Goal: Transaction & Acquisition: Purchase product/service

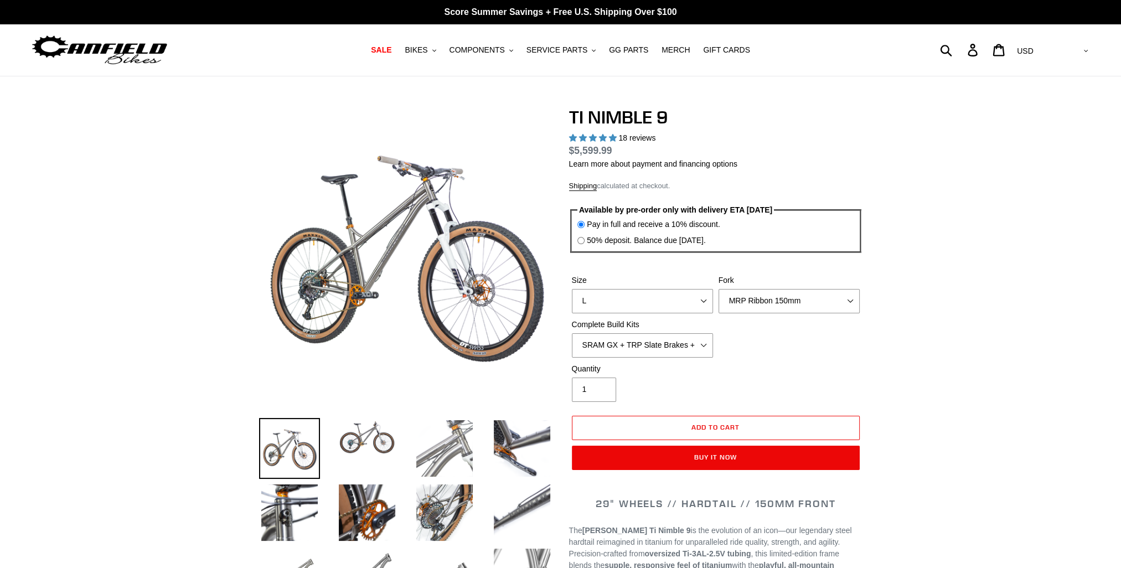
click at [445, 444] on img at bounding box center [444, 448] width 61 height 61
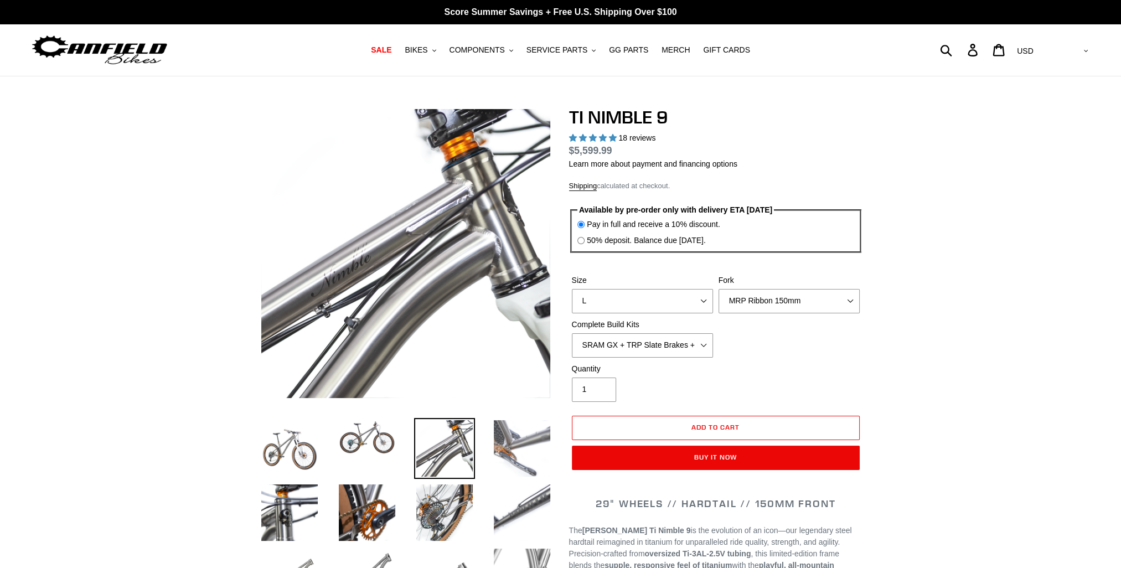
click at [512, 441] on img at bounding box center [522, 448] width 61 height 61
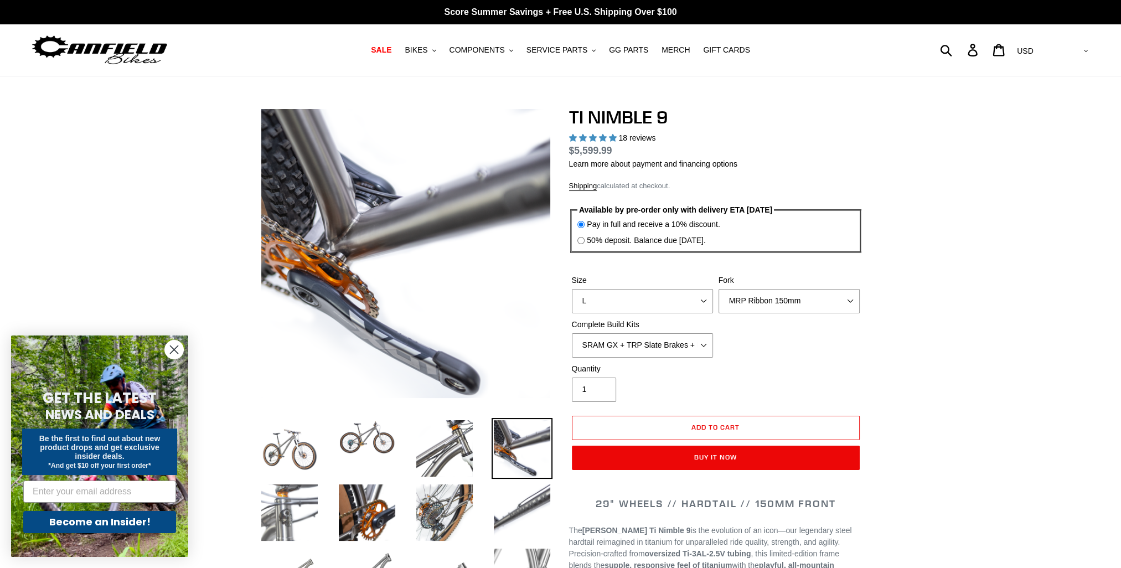
click at [285, 504] on img at bounding box center [289, 512] width 61 height 61
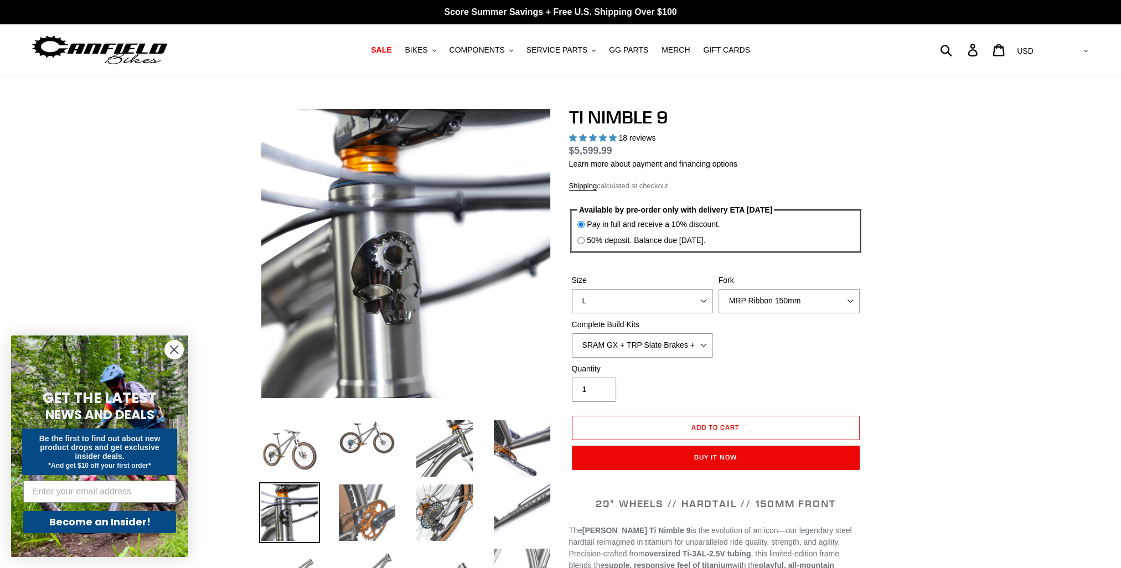
click at [362, 505] on img at bounding box center [367, 512] width 61 height 61
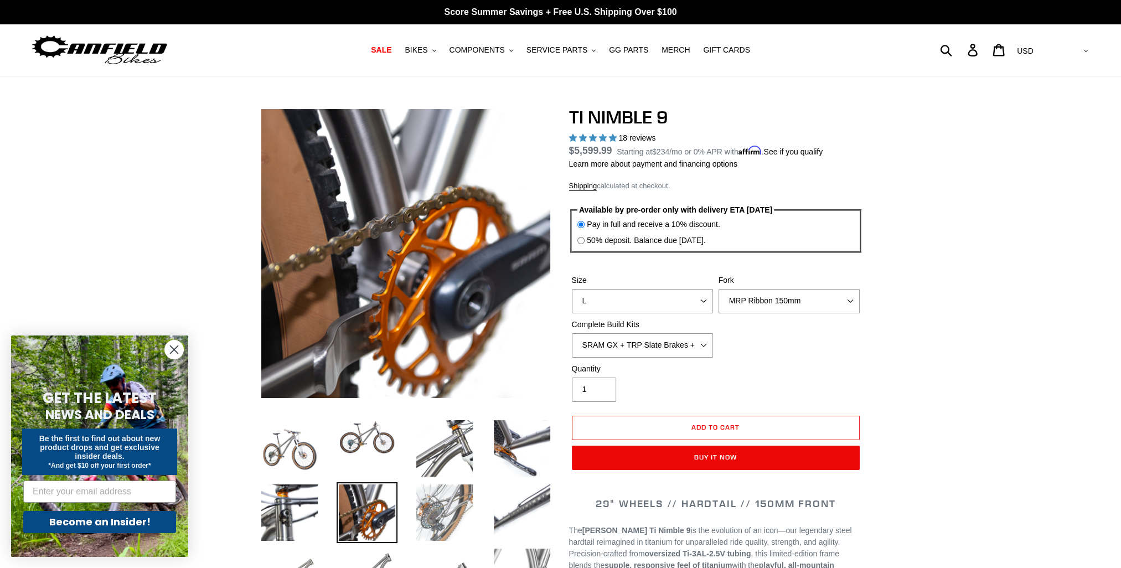
click at [425, 506] on img at bounding box center [444, 512] width 61 height 61
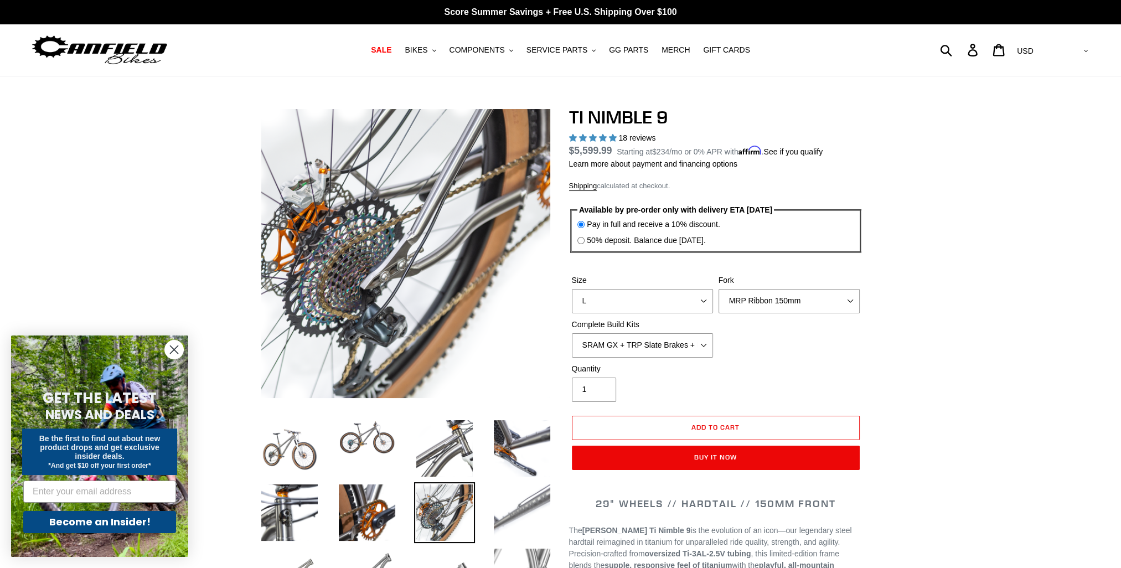
click at [507, 506] on img at bounding box center [522, 512] width 61 height 61
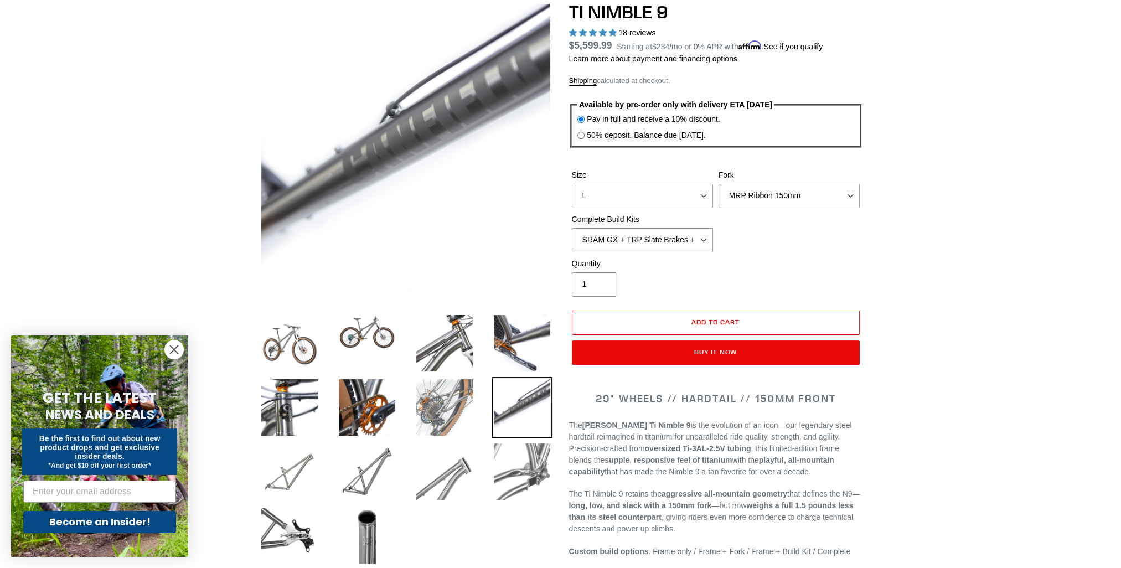
scroll to position [129, 0]
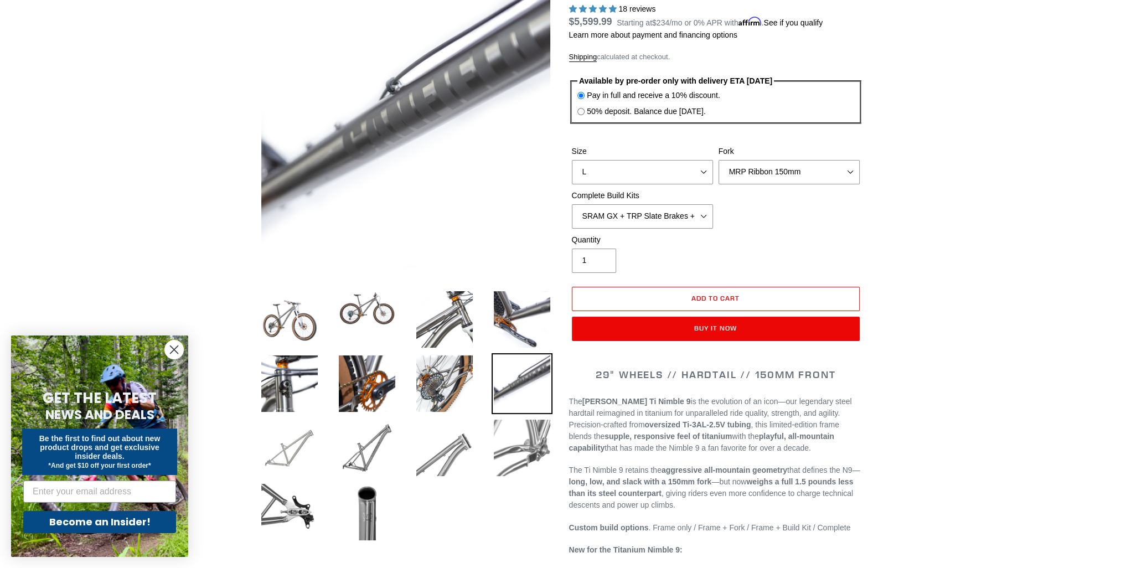
click at [288, 457] on img at bounding box center [289, 447] width 61 height 61
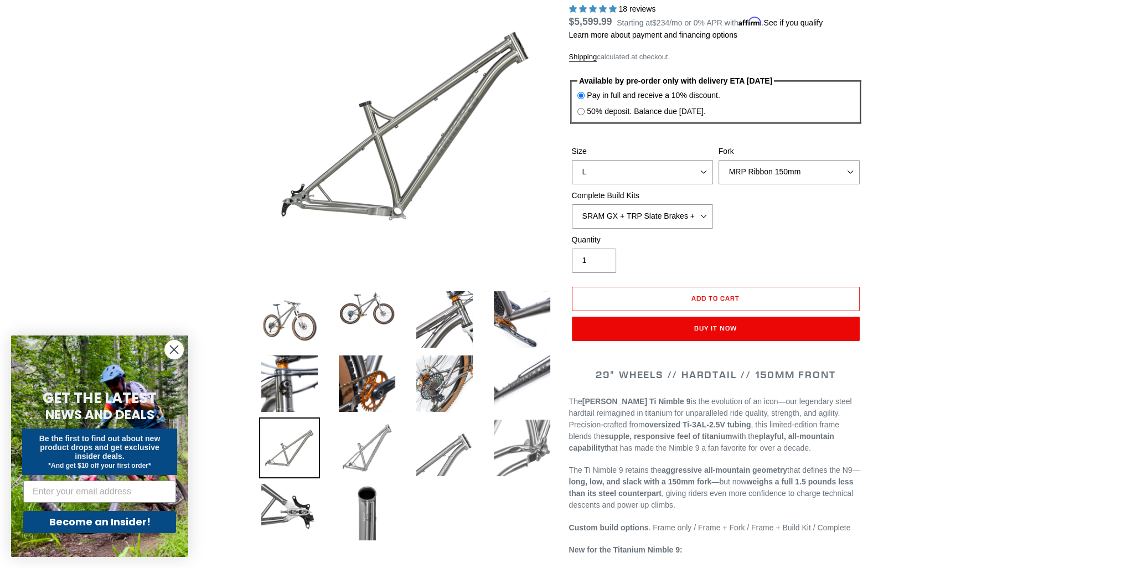
click at [370, 448] on img at bounding box center [367, 447] width 61 height 61
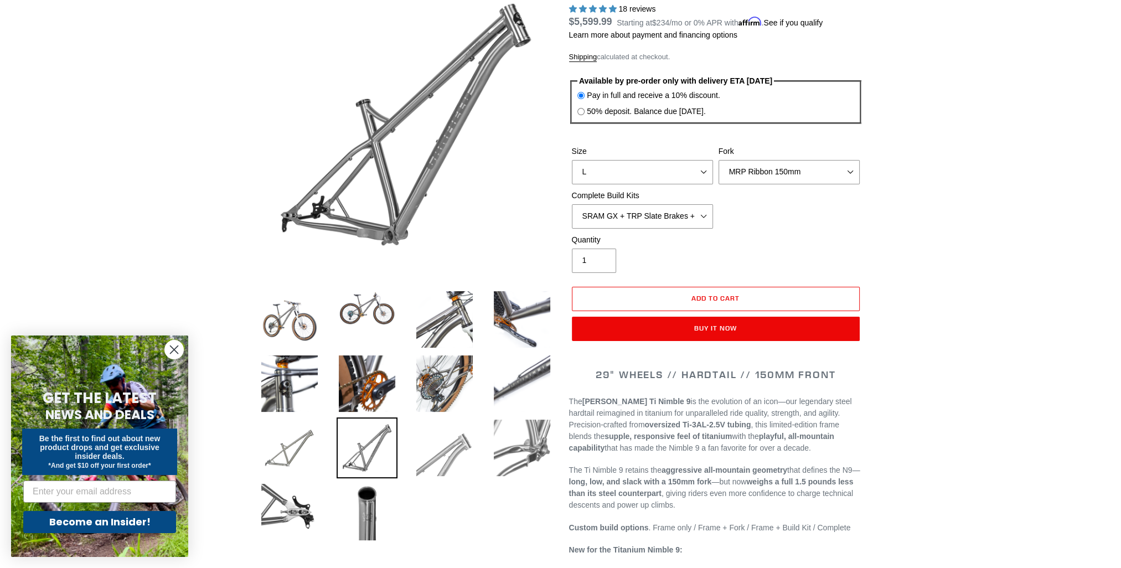
click at [439, 453] on img at bounding box center [444, 447] width 61 height 61
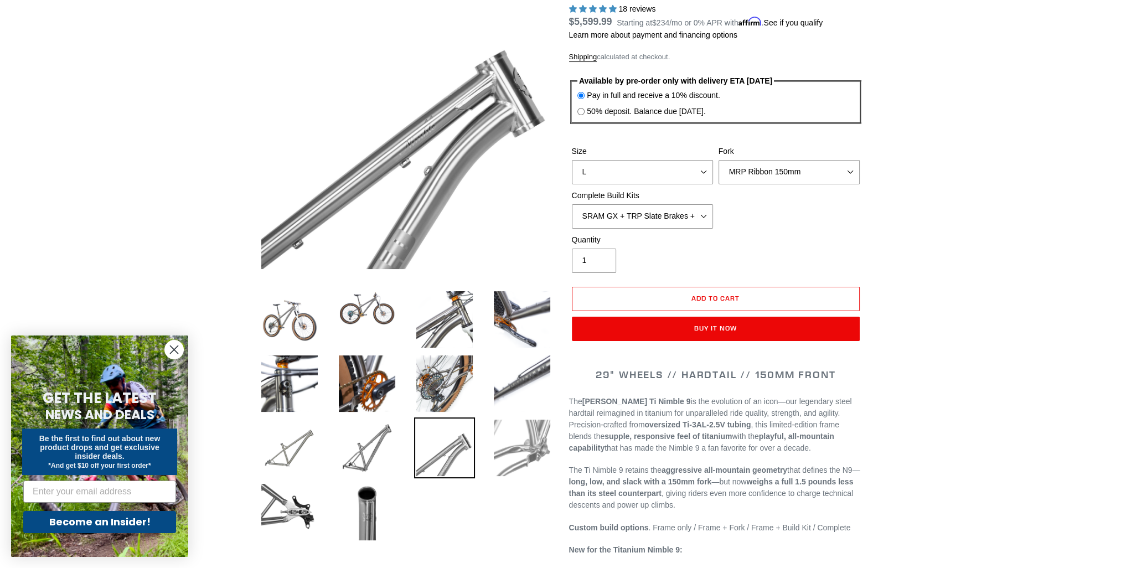
click at [526, 453] on img at bounding box center [522, 447] width 61 height 61
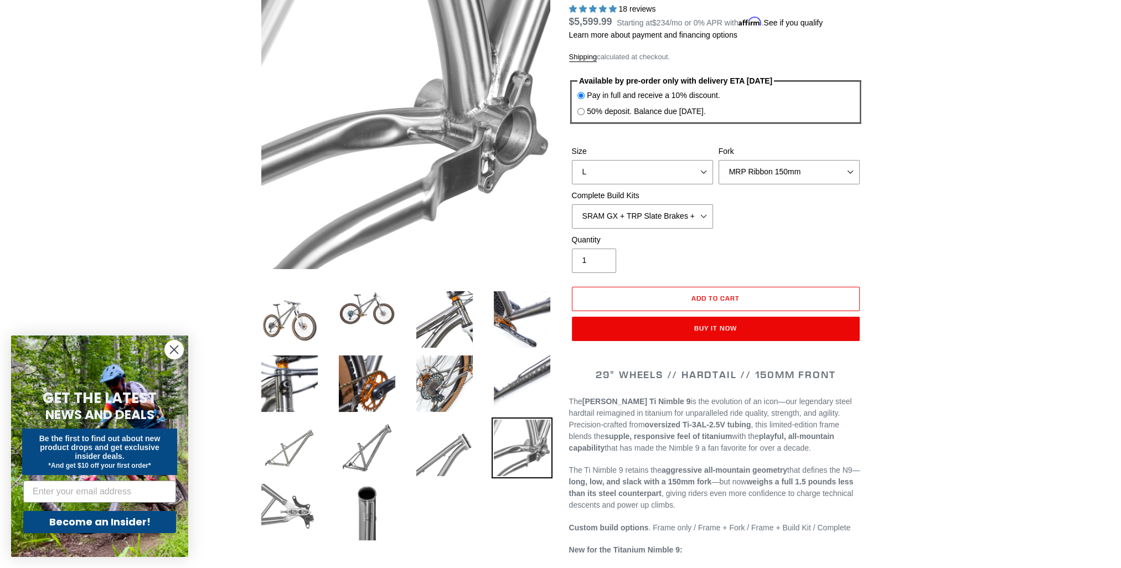
click at [286, 517] on img at bounding box center [289, 512] width 61 height 61
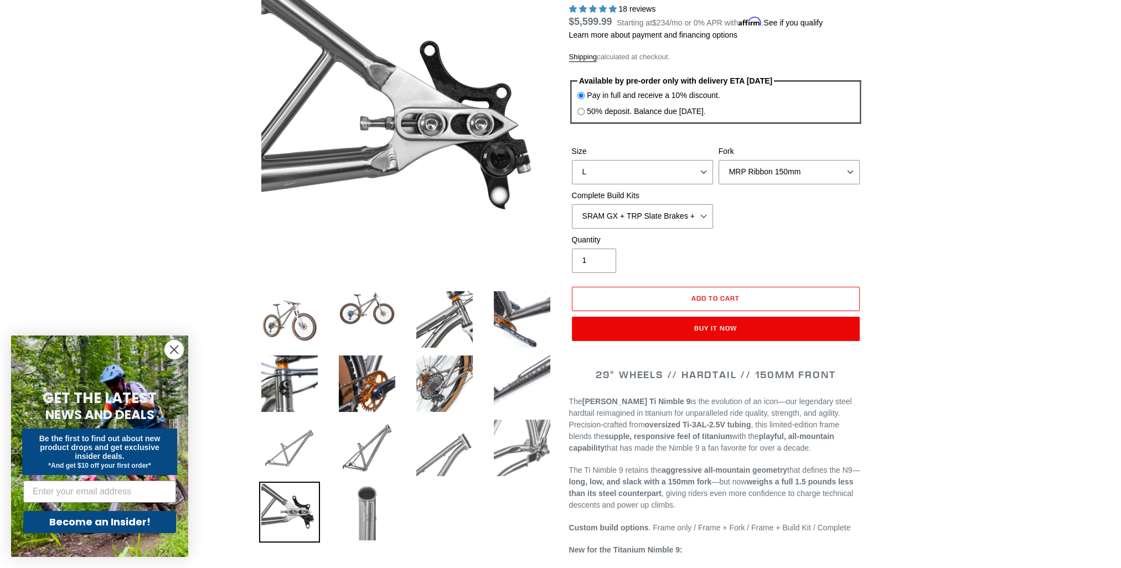
click at [365, 511] on img at bounding box center [367, 512] width 61 height 61
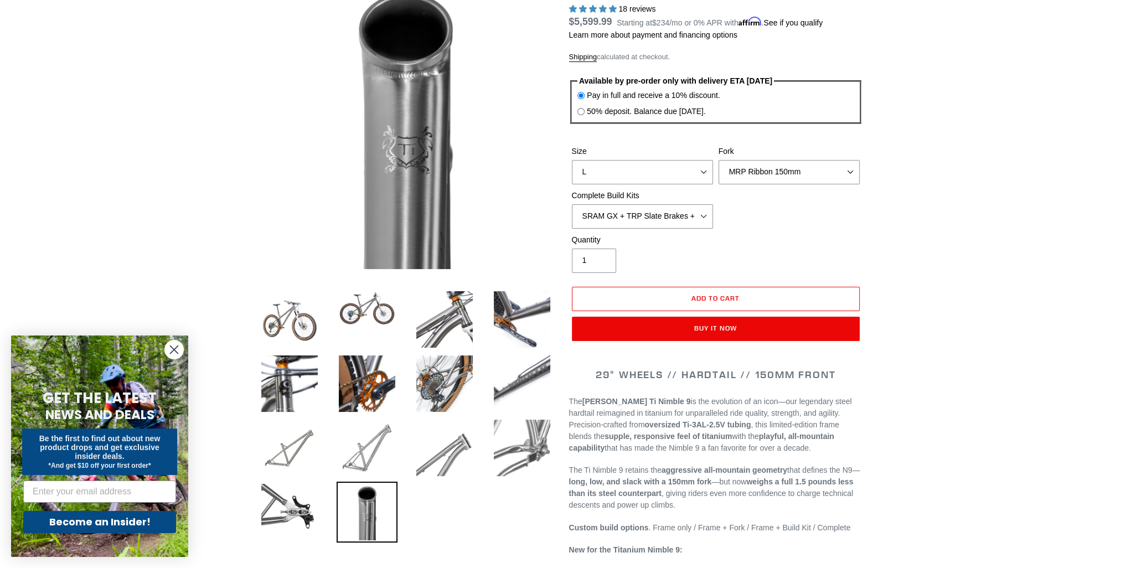
scroll to position [0, 0]
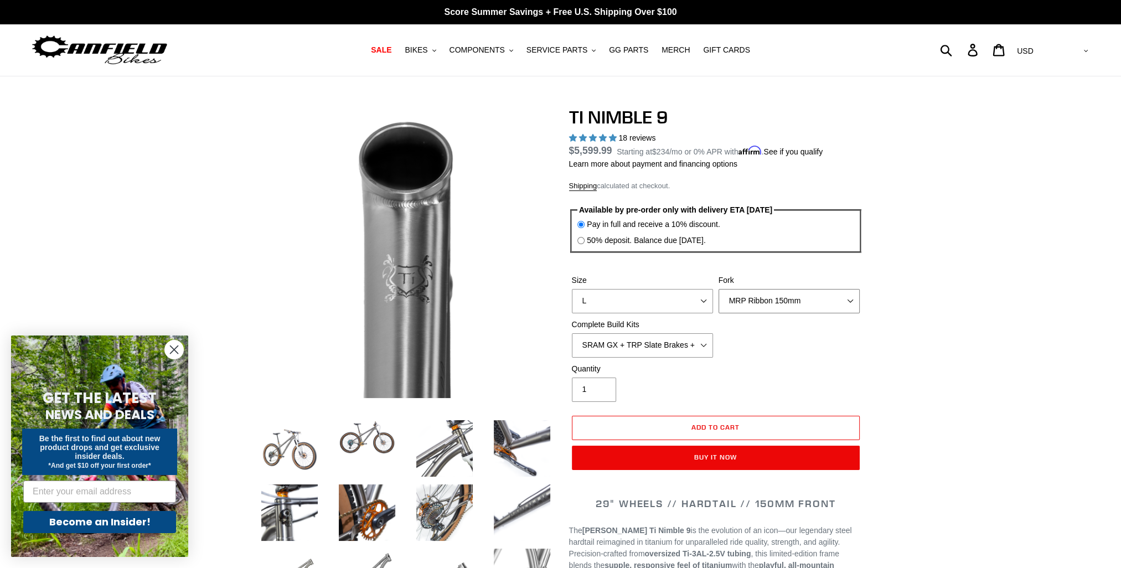
click at [849, 298] on select "MRP Ribbon 150mm RockShox Lyrik 150mm Fox Factory 36 150mm Cane Creek Helm 150m…" at bounding box center [789, 301] width 141 height 24
select select "RockShox Lyrik 150mm"
click at [719, 289] on select "MRP Ribbon 150mm RockShox Lyrik 150mm Fox Factory 36 150mm Cane Creek Helm 150m…" at bounding box center [789, 301] width 141 height 24
click at [706, 344] on select "SRAM GX + TRP Slate Brakes + Rotors + e13 LG-1 Wheels SHIMANO XT + SHIMANO brak…" at bounding box center [642, 345] width 141 height 24
